Goal: Navigation & Orientation: Find specific page/section

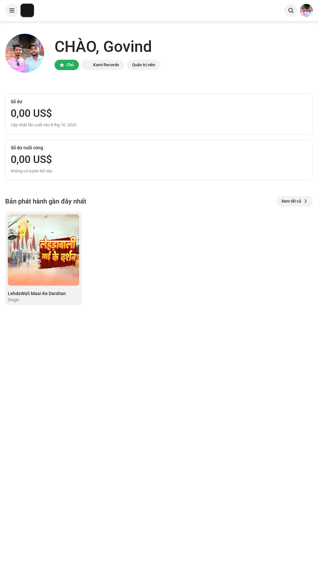
click at [23, 12] on img at bounding box center [27, 10] width 13 height 13
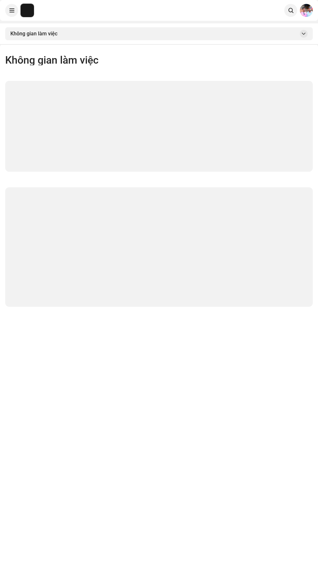
click at [27, 10] on img at bounding box center [27, 10] width 13 height 13
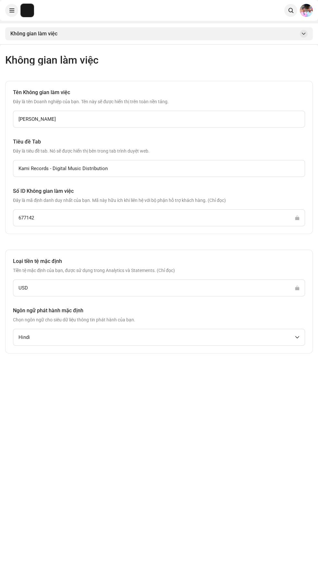
click at [21, 11] on img at bounding box center [27, 10] width 13 height 13
click at [307, 12] on img at bounding box center [306, 10] width 13 height 13
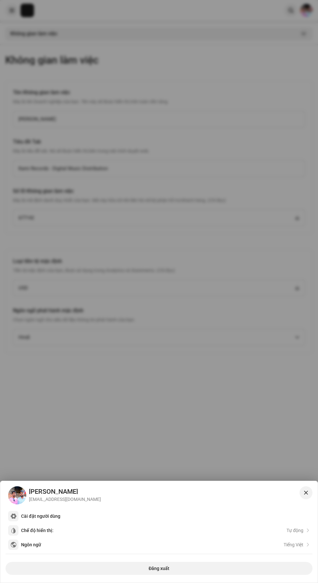
click at [231, 395] on div at bounding box center [159, 291] width 318 height 583
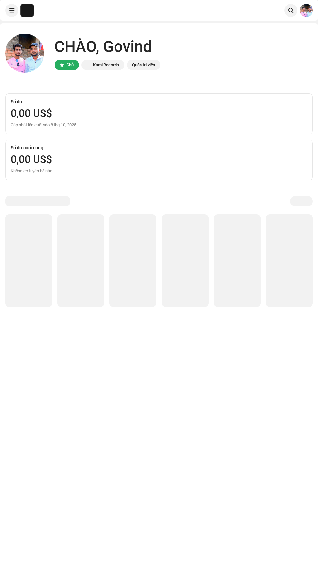
click at [22, 14] on img at bounding box center [27, 10] width 13 height 13
click at [24, 8] on img at bounding box center [27, 10] width 13 height 13
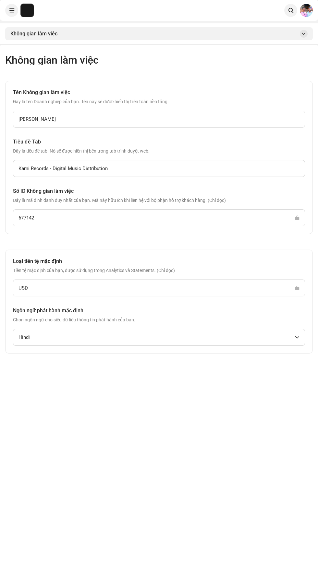
click at [304, 34] on span at bounding box center [304, 33] width 4 height 5
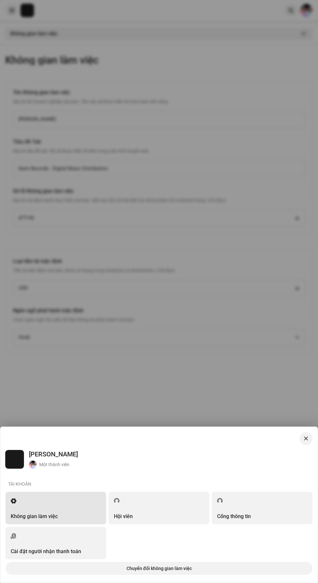
click at [174, 488] on div "Tài khoản" at bounding box center [159, 484] width 307 height 16
click at [162, 503] on div "Hội viên" at bounding box center [159, 508] width 90 height 22
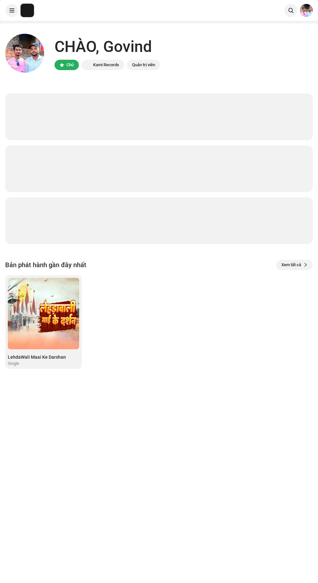
click at [12, 10] on span at bounding box center [11, 10] width 5 height 5
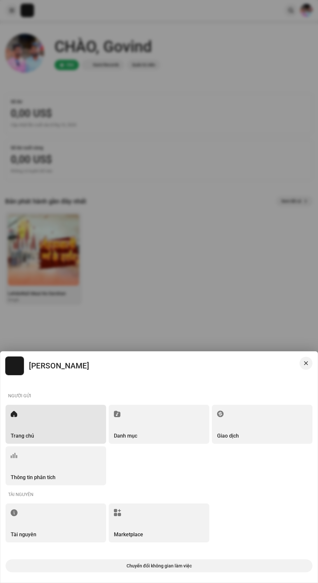
click at [104, 195] on div at bounding box center [159, 291] width 318 height 583
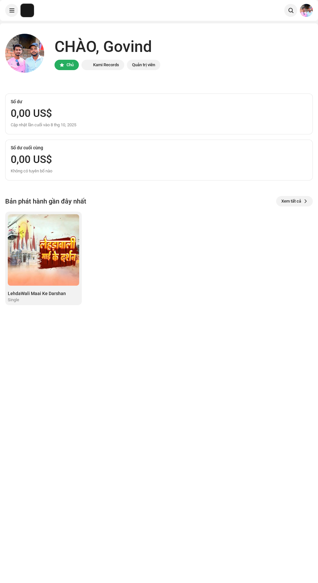
click at [37, 248] on img at bounding box center [43, 249] width 71 height 71
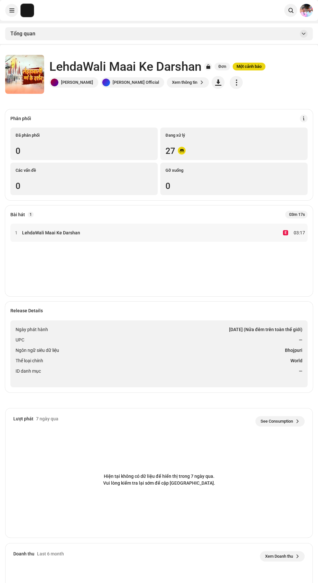
click at [233, 82] on span "button" at bounding box center [236, 82] width 6 height 5
click at [178, 440] on div "Hiện tại không có dữ liệu để hiển thị trong 7 ngày qua. Vui lòng kiểm tra lại s…" at bounding box center [159, 479] width 307 height 91
click at [311, 12] on img at bounding box center [306, 10] width 13 height 13
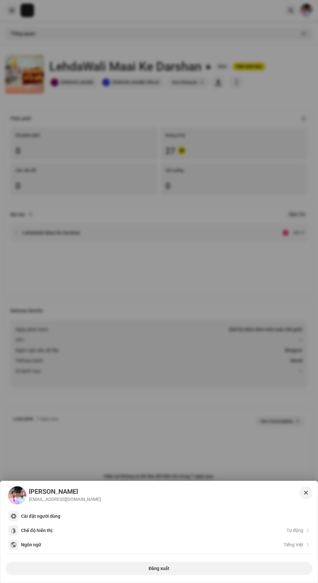
click at [135, 542] on div "Ngôn ngữ Tiếng Việt" at bounding box center [162, 544] width 282 height 5
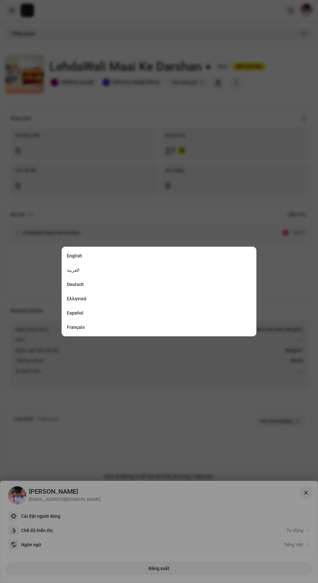
click at [181, 325] on div "Français" at bounding box center [158, 326] width 189 height 13
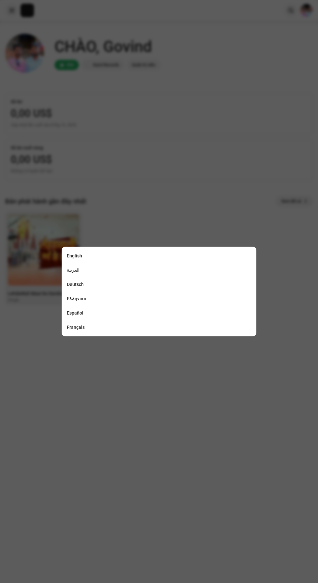
click at [182, 406] on body "Govind Singh Trang chủ Danh mục Giao dịch Thông tin phân tích Tài nguyên Market…" at bounding box center [159, 291] width 318 height 583
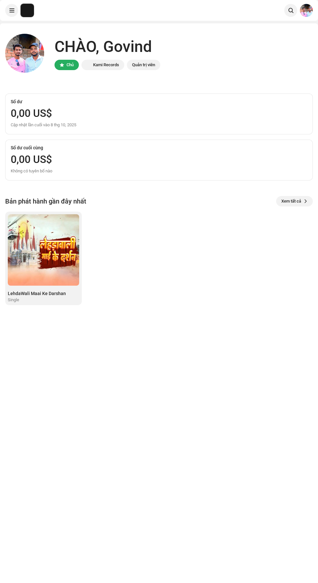
click at [12, 10] on span at bounding box center [11, 10] width 5 height 5
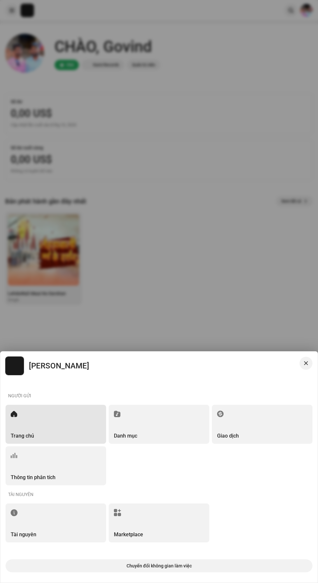
click at [73, 417] on div "Trang chủ" at bounding box center [56, 423] width 101 height 39
click at [73, 423] on div "Trang chủ" at bounding box center [56, 423] width 101 height 39
click at [60, 425] on div "Trang chủ" at bounding box center [56, 423] width 101 height 39
click at [62, 427] on div "Trang chủ" at bounding box center [56, 423] width 101 height 39
click at [246, 228] on div at bounding box center [159, 291] width 318 height 583
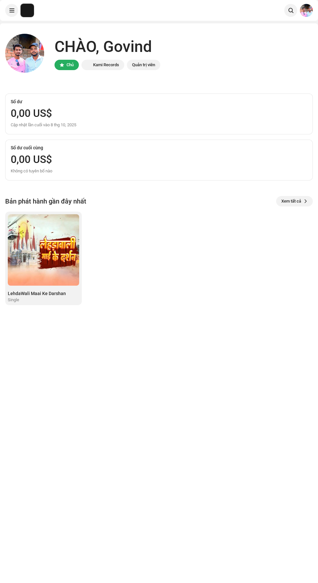
click at [306, 10] on img at bounding box center [306, 10] width 13 height 13
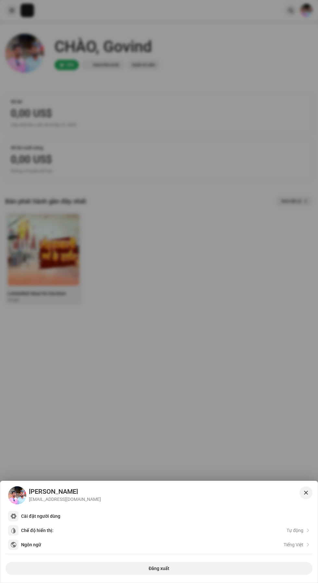
click at [63, 532] on div "Chế độ hiển thị: Tự động" at bounding box center [162, 529] width 282 height 5
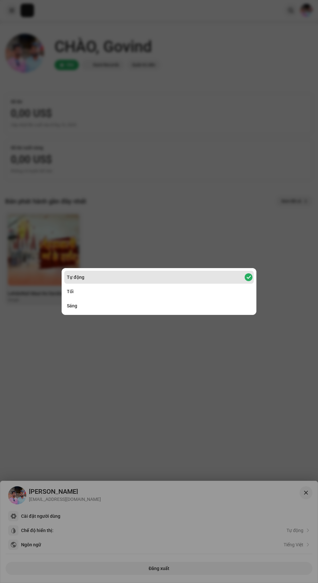
click at [153, 305] on div "Sáng" at bounding box center [158, 305] width 189 height 13
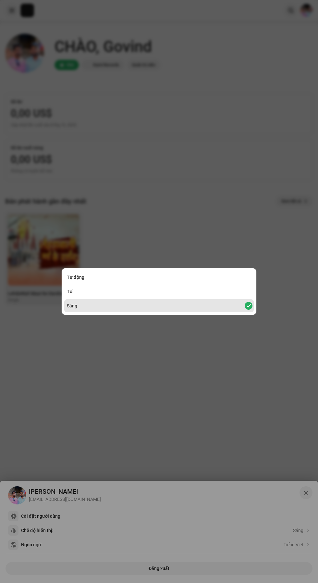
click at [175, 274] on div "Tự động" at bounding box center [158, 277] width 189 height 13
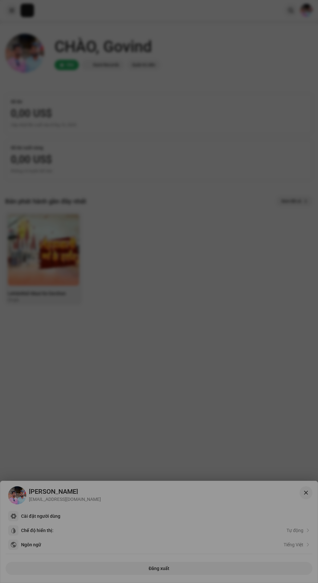
click at [239, 365] on div "Tự động Tối Sáng" at bounding box center [159, 291] width 318 height 583
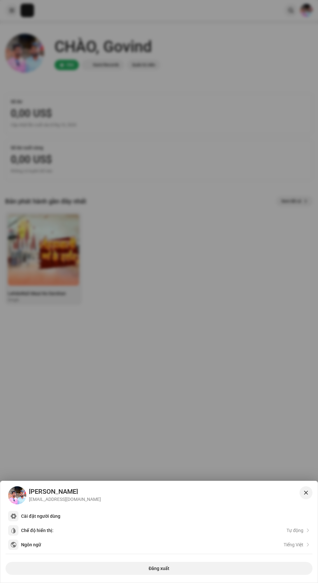
click at [247, 262] on div at bounding box center [159, 291] width 318 height 583
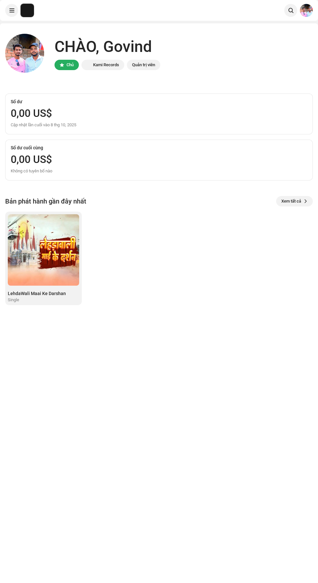
click at [27, 10] on img at bounding box center [27, 10] width 13 height 13
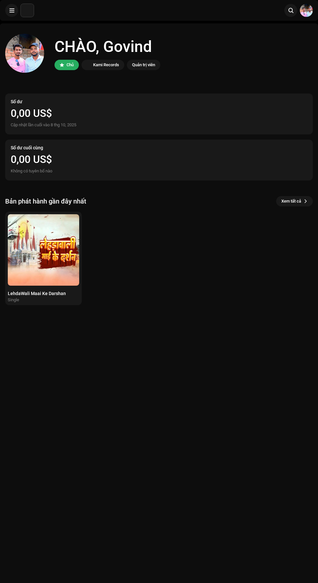
click at [60, 312] on div "CHÀO, [PERSON_NAME] Chủ Kami Records Quản trị viên Số dư 0,00 US$ Cập nhật lần …" at bounding box center [158, 169] width 307 height 292
click at [60, 261] on img at bounding box center [43, 249] width 71 height 71
